Goal: Task Accomplishment & Management: Use online tool/utility

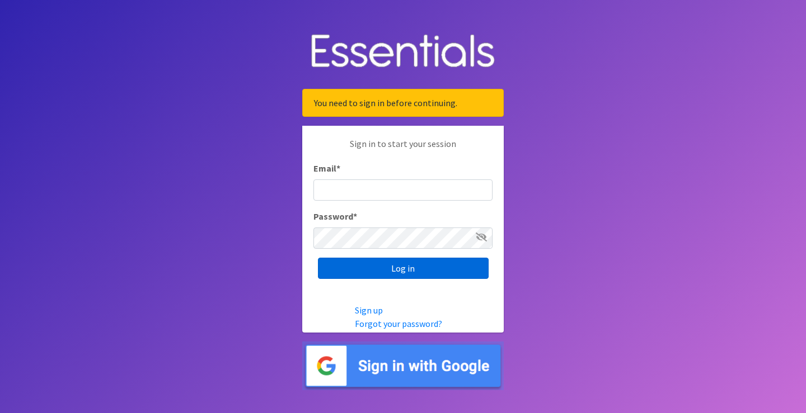
type input "melissa@cnydiaperbank.org"
click at [404, 278] on input "Log in" at bounding box center [403, 268] width 171 height 21
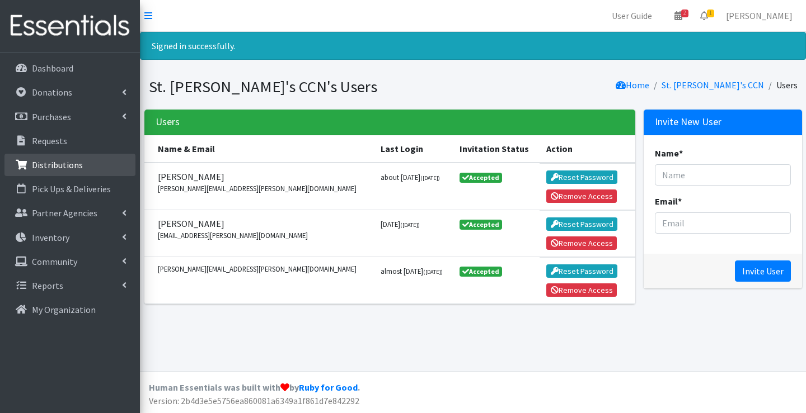
click at [89, 166] on link "Distributions" at bounding box center [69, 165] width 131 height 22
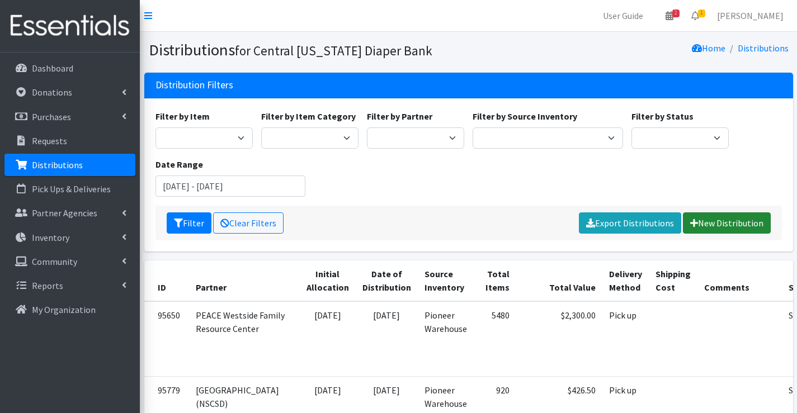
click at [719, 230] on link "New Distribution" at bounding box center [727, 223] width 88 height 21
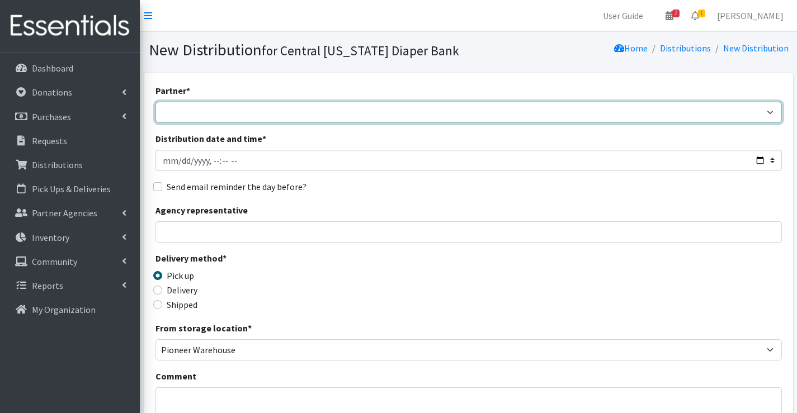
click at [288, 111] on select "All Saints Church Baby Momma Association Bellegrove Missionary Baptist Church F…" at bounding box center [469, 112] width 627 height 21
select select "326"
